Goal: Task Accomplishment & Management: Manage account settings

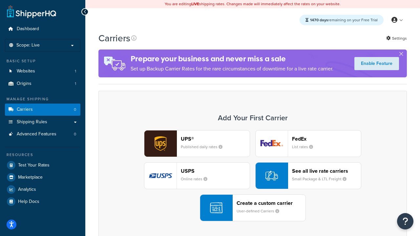
click at [253, 176] on div "UPS® Published daily rates FedEx List rates USPS Online rates See all live rate…" at bounding box center [252, 175] width 295 height 91
click at [327, 139] on header "FedEx" at bounding box center [326, 139] width 69 height 6
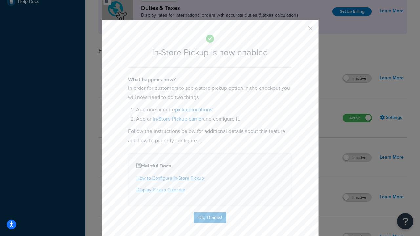
click at [301, 31] on button "button" at bounding box center [301, 31] width 2 height 2
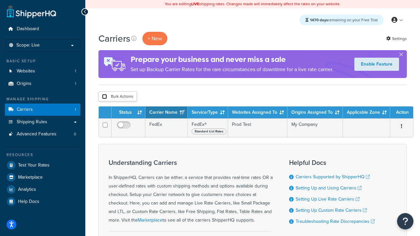
click at [104, 97] on input "checkbox" at bounding box center [104, 96] width 5 height 5
checkbox input "true"
click at [0, 0] on button "Delete" at bounding box center [0, 0] width 0 height 0
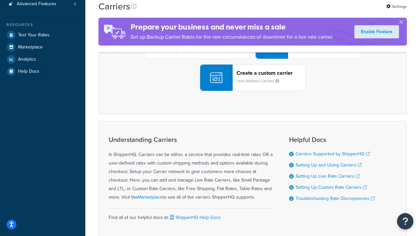
click at [253, 91] on div "UPS® Published daily rates FedEx List rates USPS Online rates See all live rate…" at bounding box center [252, 45] width 295 height 91
click at [253, 86] on div "Create a custom carrier User-defined Carriers" at bounding box center [271, 78] width 69 height 16
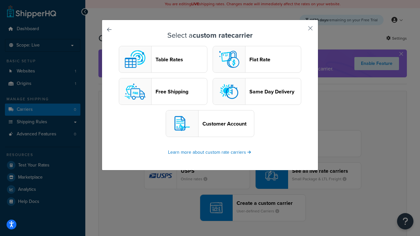
click at [163, 59] on header "Table Rates" at bounding box center [182, 59] width 52 height 6
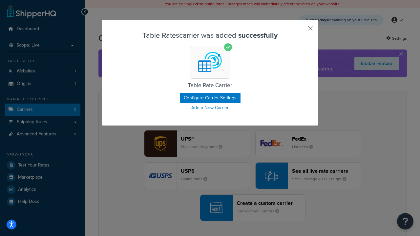
click at [301, 31] on button "button" at bounding box center [301, 31] width 2 height 2
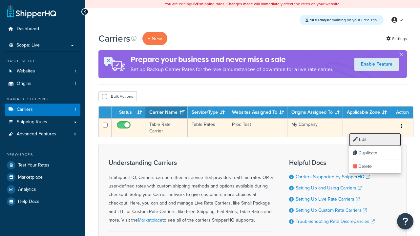
click at [375, 140] on link "Edit" at bounding box center [375, 139] width 52 height 13
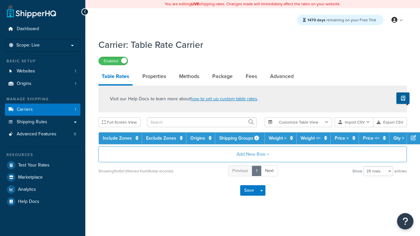
select select "25"
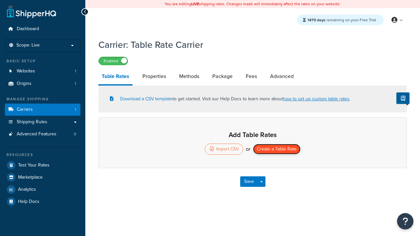
click at [277, 150] on button "Create a Table Rate" at bounding box center [277, 149] width 48 height 11
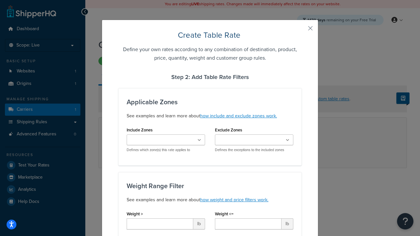
type input "10"
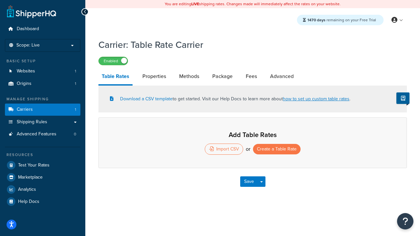
select select "25"
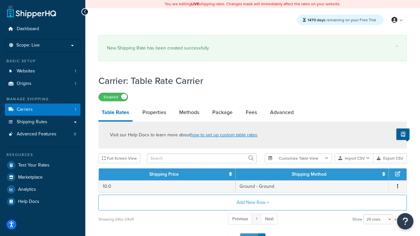
click at [249, 234] on button "Save" at bounding box center [249, 239] width 18 height 11
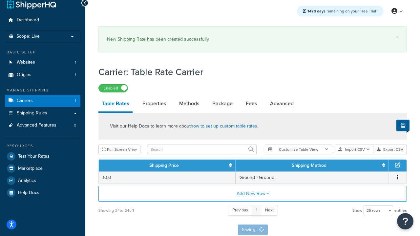
scroll to position [0, 0]
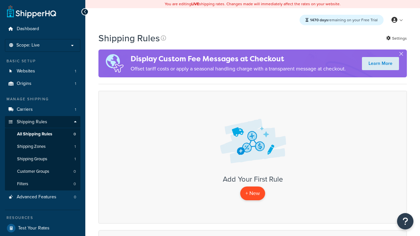
click at [253, 194] on p "+ New" at bounding box center [252, 193] width 25 height 13
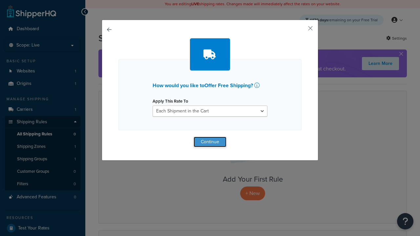
click at [210, 142] on button "Continue" at bounding box center [210, 142] width 33 height 11
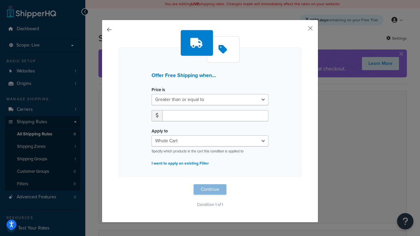
click at [158, 90] on label "Price is" at bounding box center [158, 89] width 13 height 5
click at [158, 94] on select "Greater than or equal to Between or equal to Less than or equal to" at bounding box center [210, 99] width 117 height 11
click at [215, 116] on input "number" at bounding box center [216, 115] width 106 height 11
type input "50"
click at [210, 190] on button "Continue" at bounding box center [210, 190] width 33 height 11
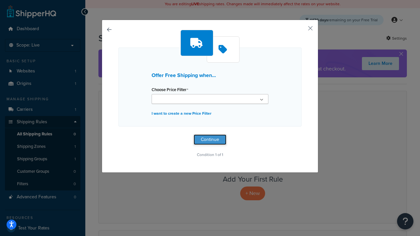
click at [210, 140] on button "Continue" at bounding box center [210, 140] width 33 height 11
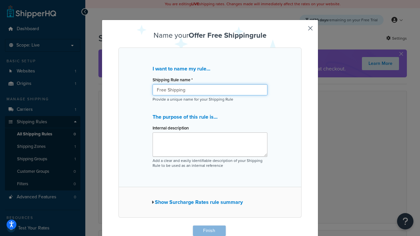
type input "Free Shipping"
click at [209, 231] on button "Finish" at bounding box center [209, 231] width 33 height 11
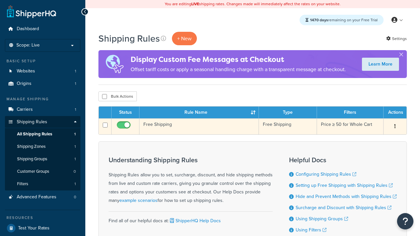
click at [124, 127] on input "checkbox" at bounding box center [125, 127] width 18 height 8
checkbox input "false"
click at [124, 127] on input "checkbox" at bounding box center [125, 127] width 18 height 8
checkbox input "true"
